Goal: Task Accomplishment & Management: Understand process/instructions

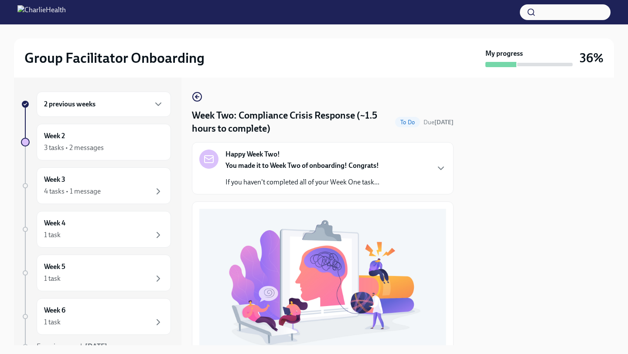
scroll to position [243, 0]
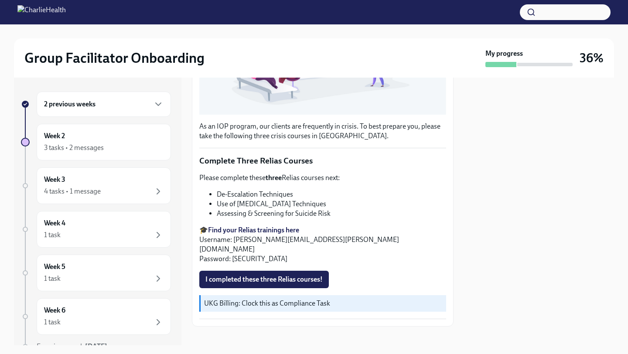
click at [271, 229] on strong "Find your Relias trainings here" at bounding box center [253, 230] width 91 height 8
click at [261, 275] on span "I completed these three Relias courses!" at bounding box center [263, 279] width 117 height 9
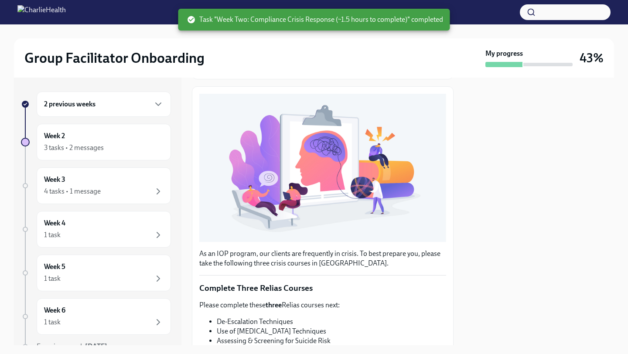
scroll to position [0, 0]
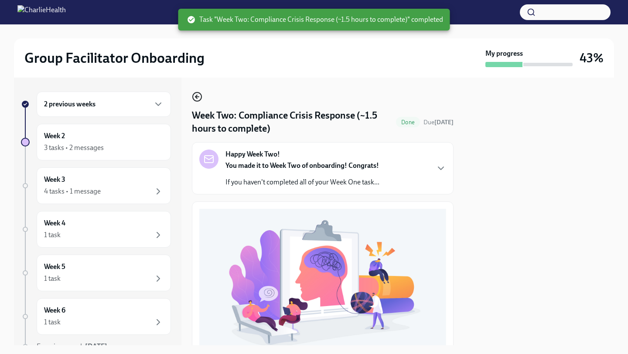
click at [197, 100] on icon "button" at bounding box center [197, 97] width 10 height 10
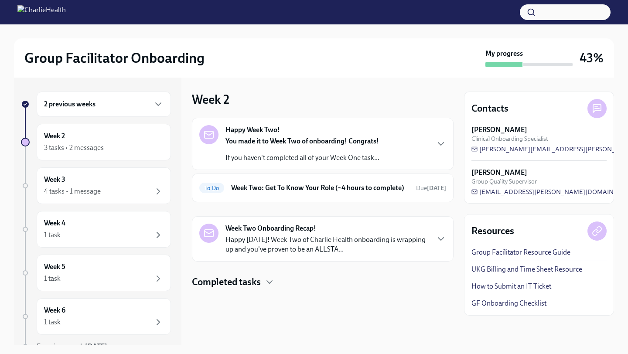
click at [377, 144] on strong "You made it to Week Two of onboarding! Congrats!" at bounding box center [303, 141] width 154 height 8
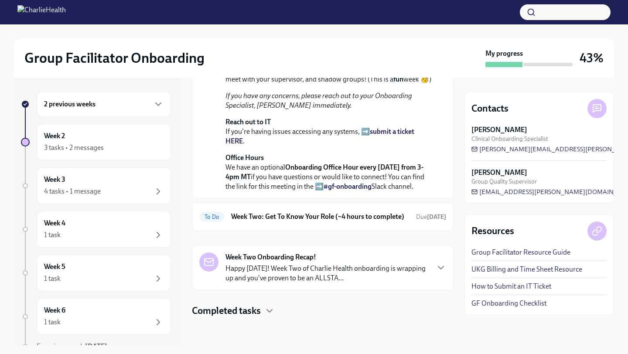
scroll to position [269, 0]
click at [382, 212] on h6 "Week Two: Get To Know Your Role (~4 hours to complete)" at bounding box center [320, 217] width 178 height 10
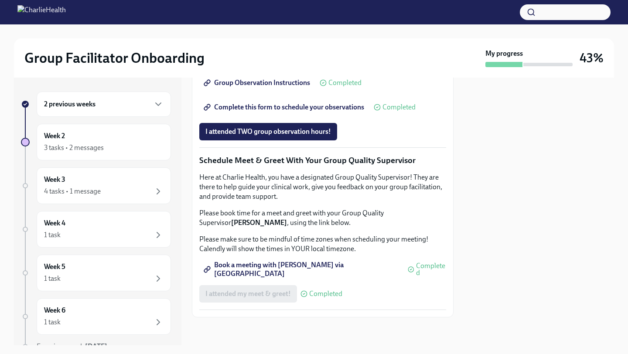
scroll to position [823, 0]
click at [133, 140] on div "Week 2 3 tasks • 2 messages" at bounding box center [104, 142] width 120 height 22
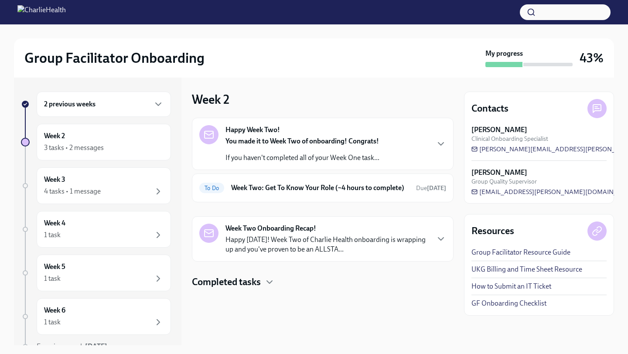
click at [288, 250] on p "Happy [DATE]! Week Two of Charlie Health onboarding is wrapping up and you've p…" at bounding box center [327, 244] width 203 height 19
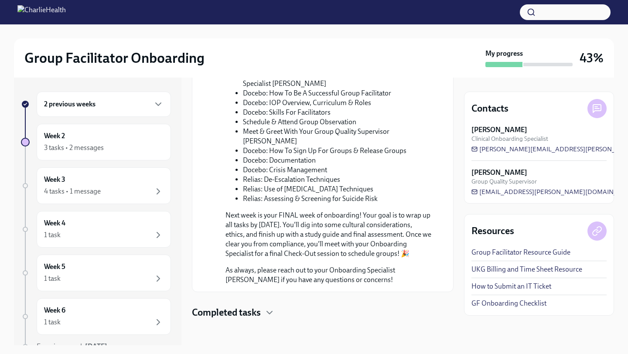
scroll to position [375, 0]
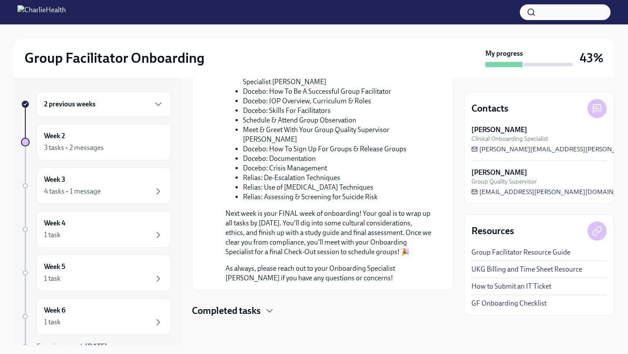
click at [231, 316] on h4 "Completed tasks" at bounding box center [226, 310] width 69 height 13
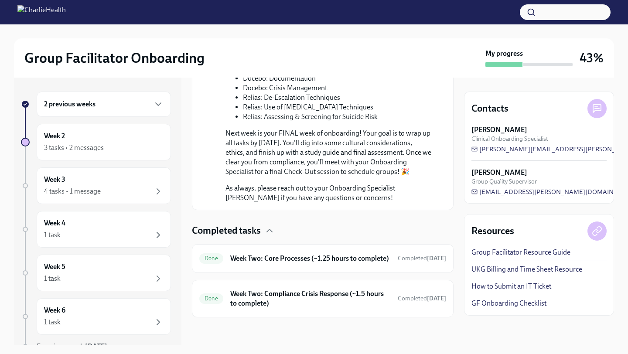
scroll to position [458, 0]
click at [267, 260] on h6 "Week Two: Core Processes (~1.25 hours to complete)" at bounding box center [310, 259] width 161 height 10
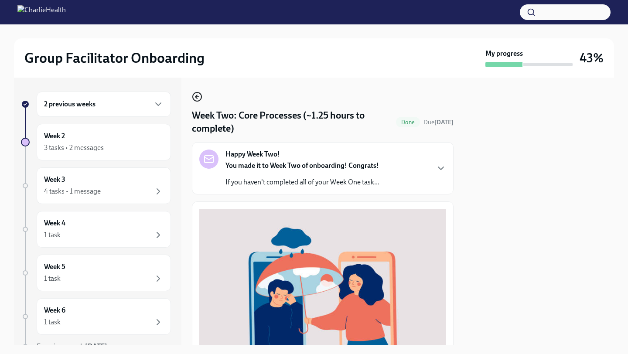
click at [195, 98] on icon "button" at bounding box center [197, 97] width 10 height 10
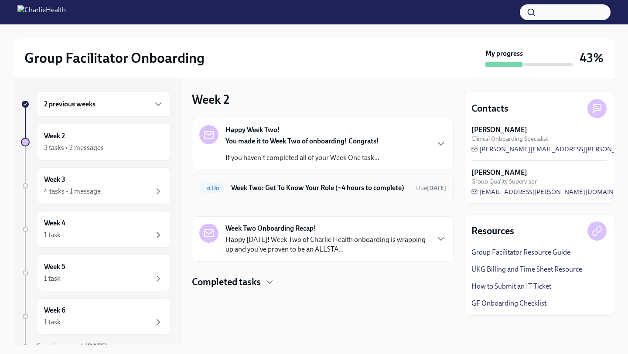
click at [330, 193] on h6 "Week Two: Get To Know Your Role (~4 hours to complete)" at bounding box center [320, 188] width 178 height 10
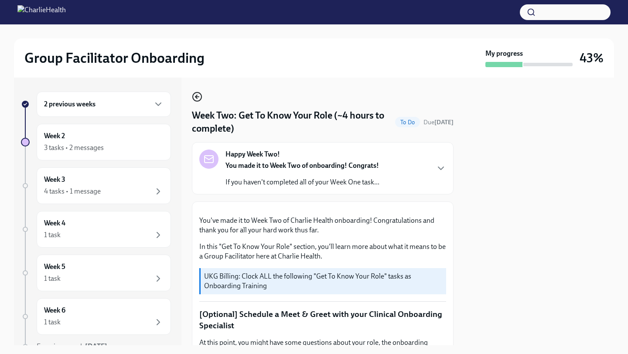
click at [198, 95] on icon "button" at bounding box center [197, 97] width 10 height 10
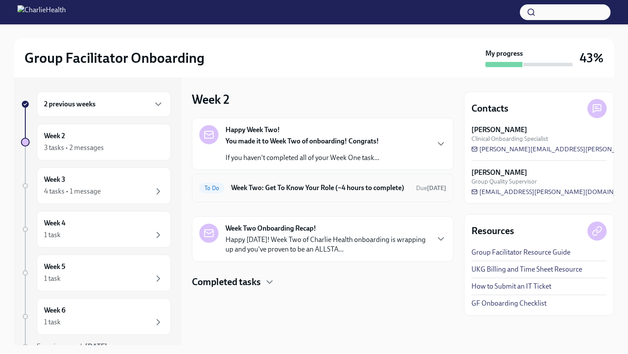
click at [307, 185] on h6 "Week Two: Get To Know Your Role (~4 hours to complete)" at bounding box center [320, 188] width 178 height 10
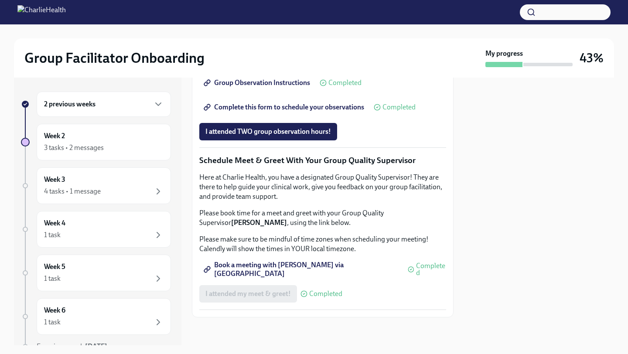
scroll to position [681, 0]
click at [298, 136] on span "I attended TWO group observation hours!" at bounding box center [268, 131] width 126 height 9
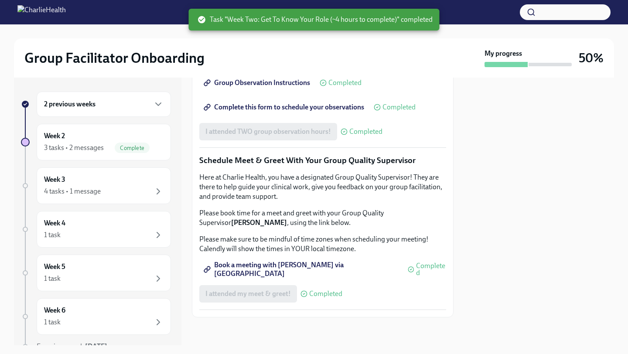
scroll to position [823, 0]
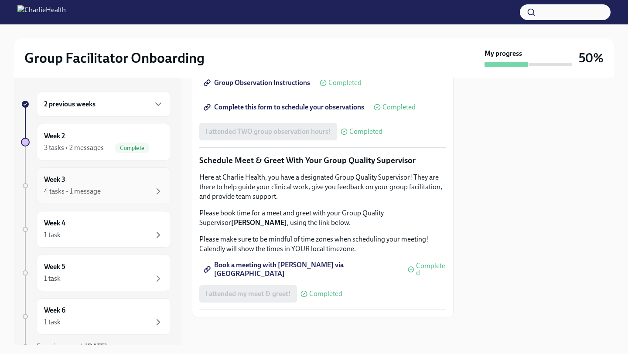
click at [113, 180] on div "Week 3 4 tasks • 1 message" at bounding box center [104, 186] width 120 height 22
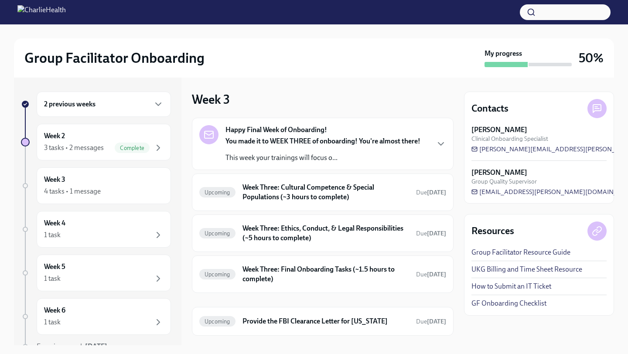
scroll to position [18, 0]
